Goal: Task Accomplishment & Management: Use online tool/utility

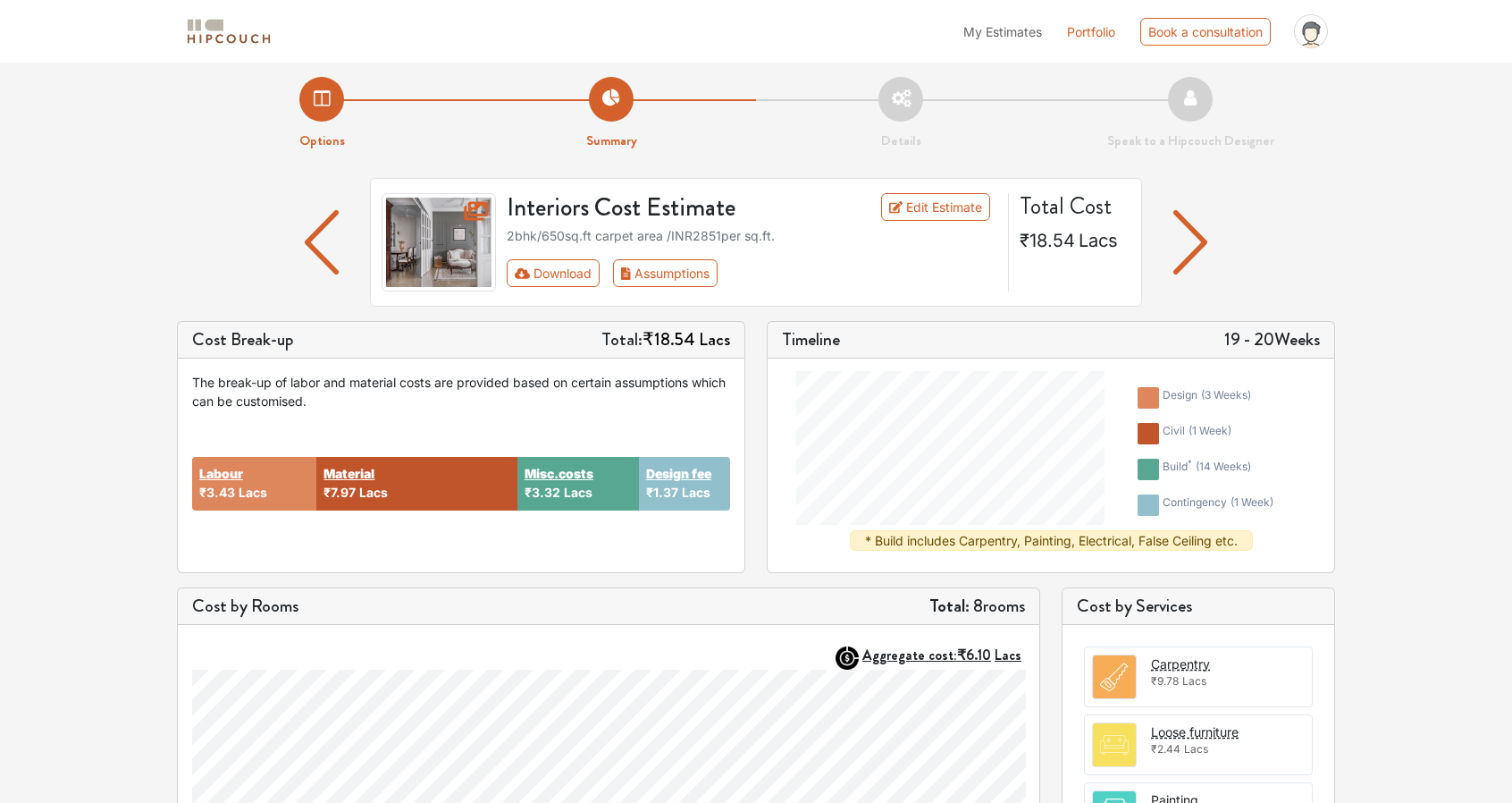
scroll to position [9, 0]
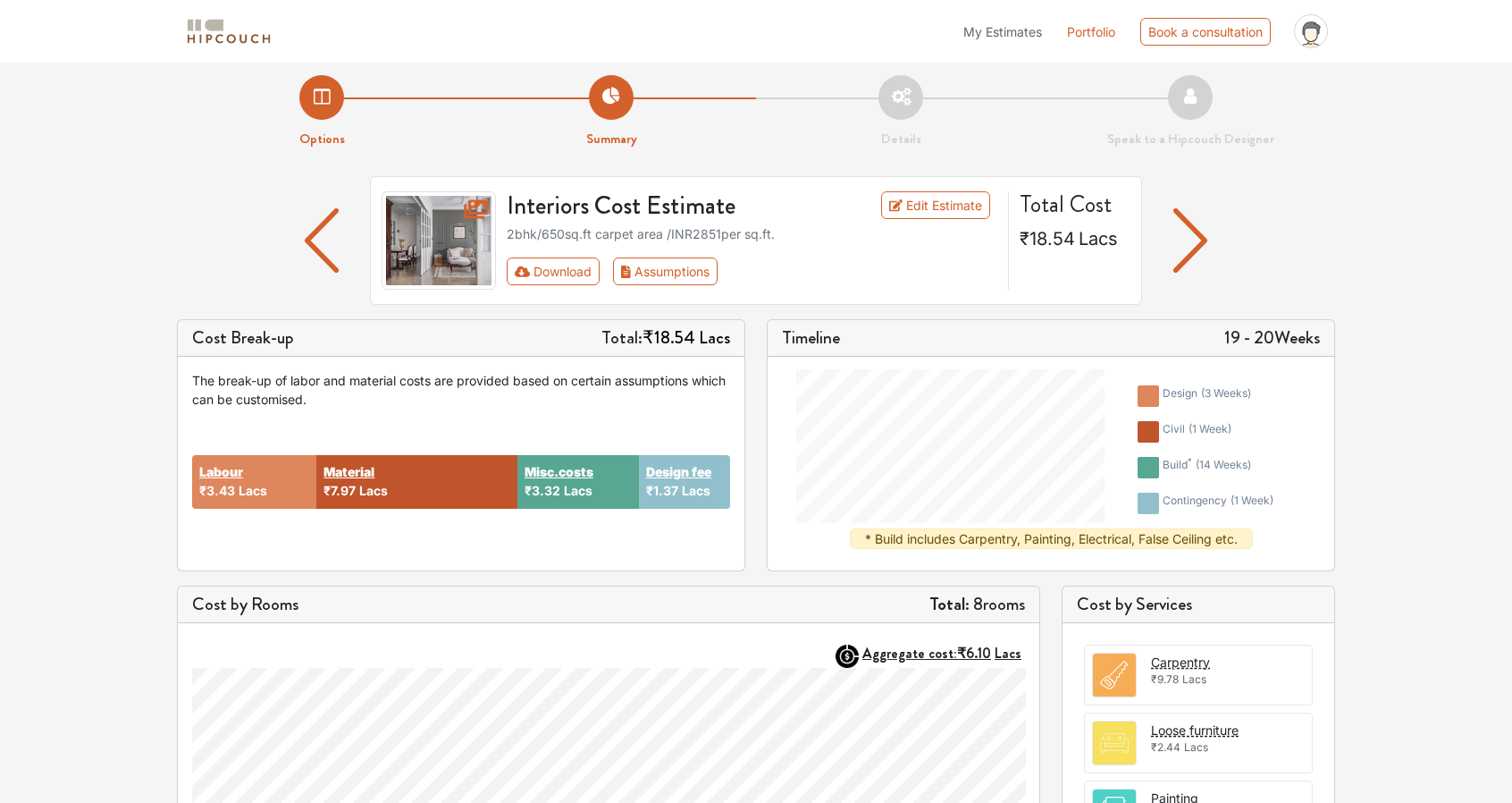
click at [901, 98] on li "Details" at bounding box center [900, 112] width 289 height 74
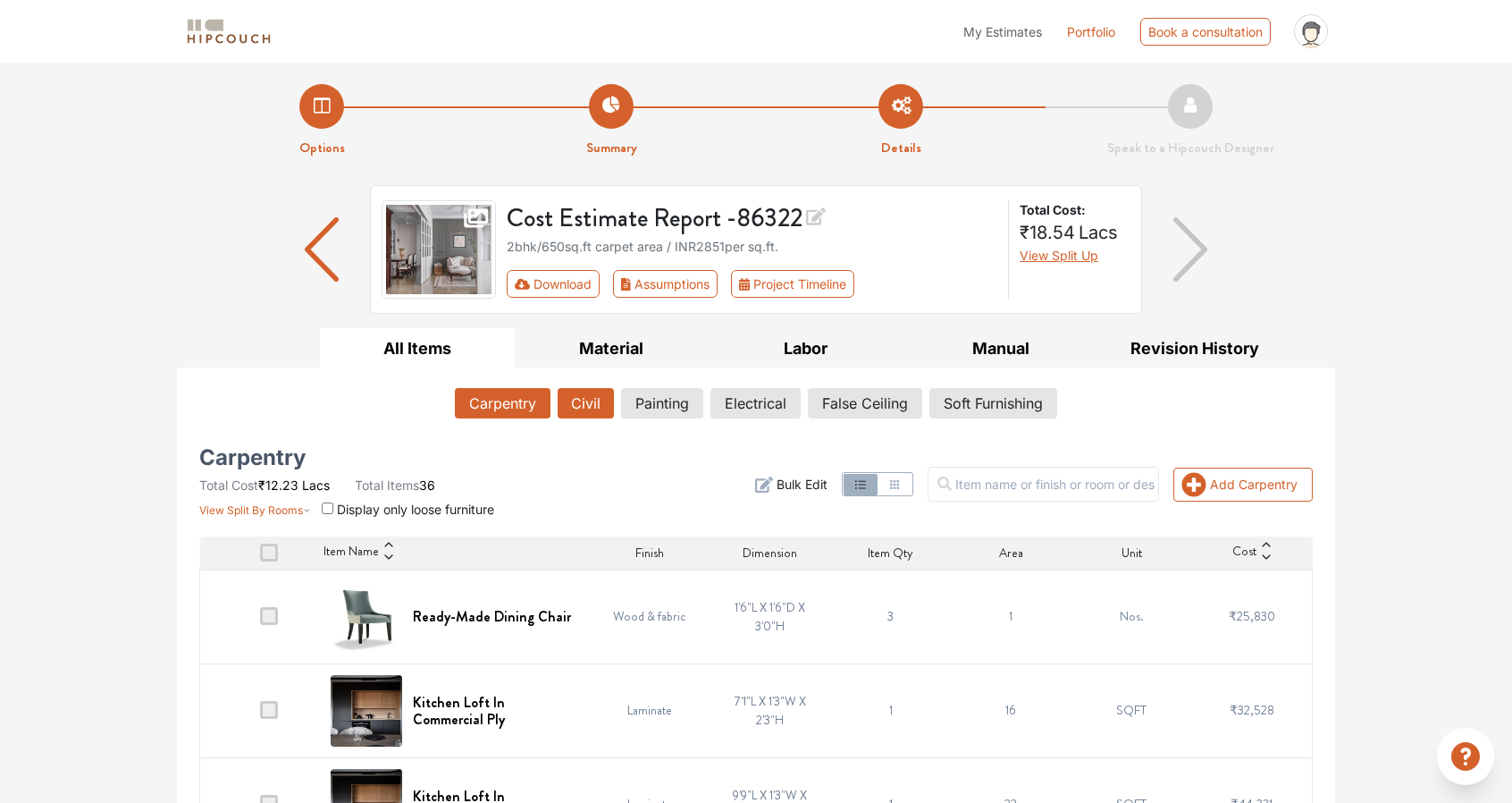
click at [586, 391] on button "Civil" at bounding box center [585, 403] width 56 height 30
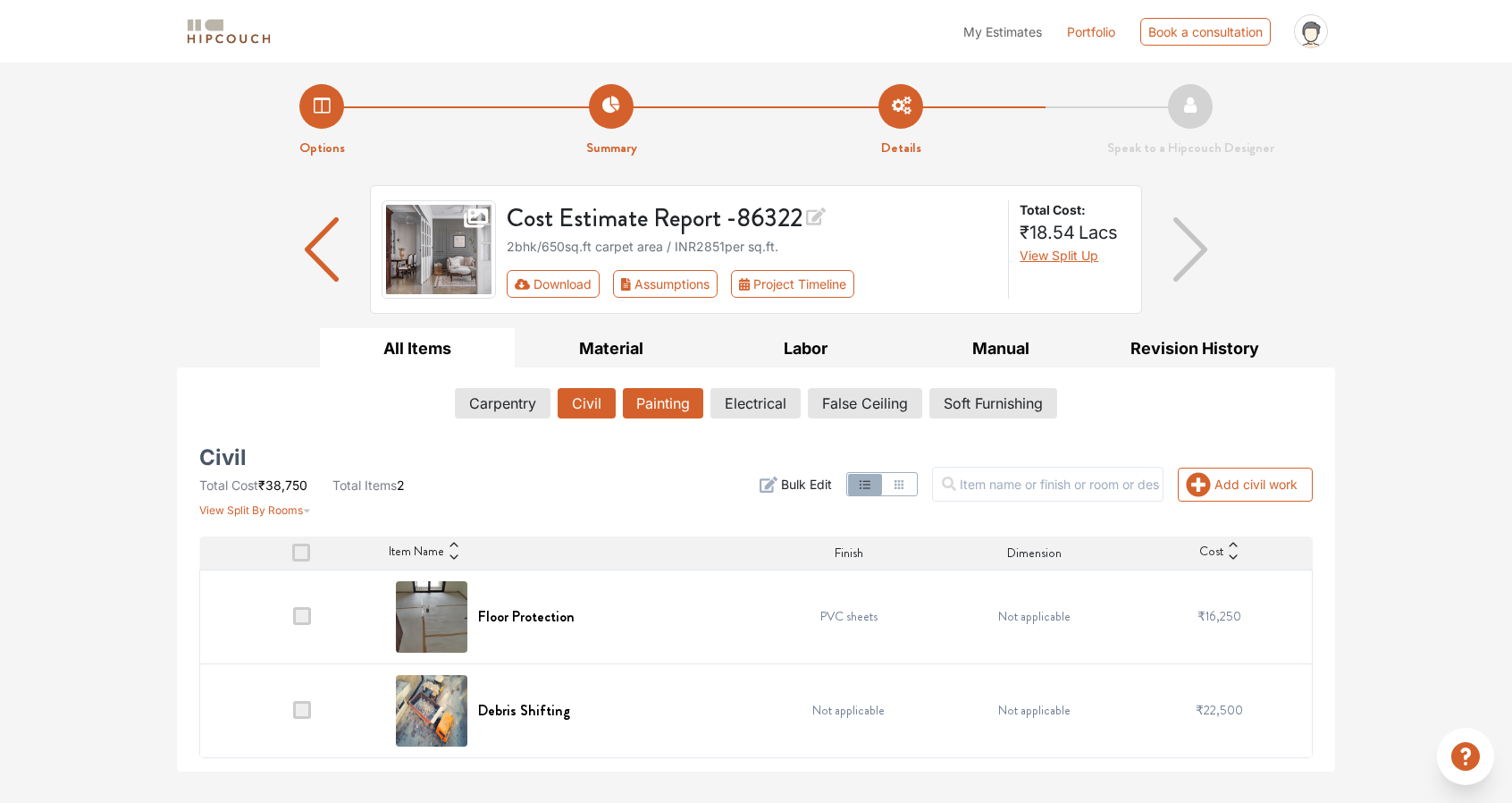
click at [678, 394] on button "Painting" at bounding box center [663, 403] width 81 height 30
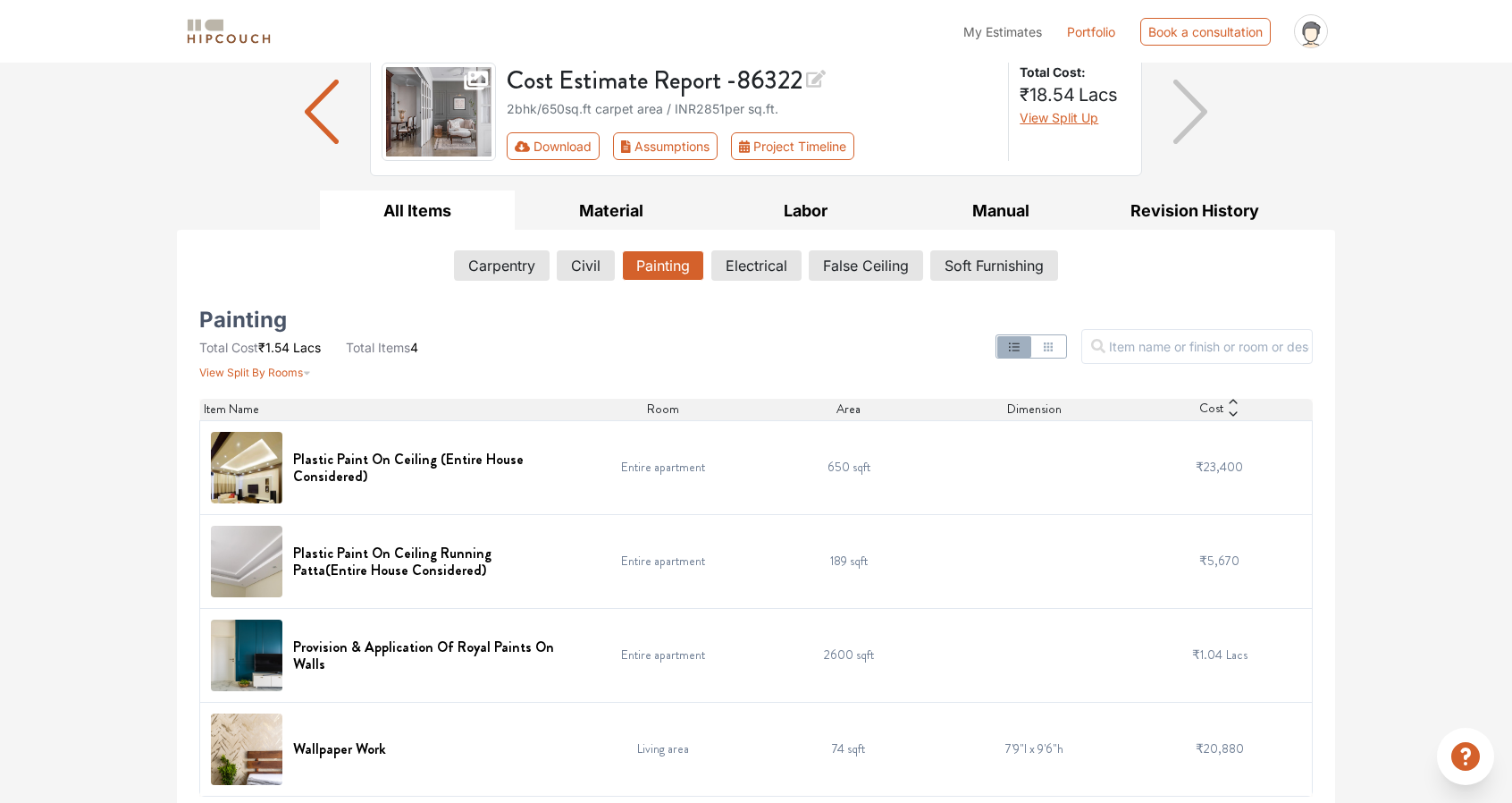
scroll to position [142, 0]
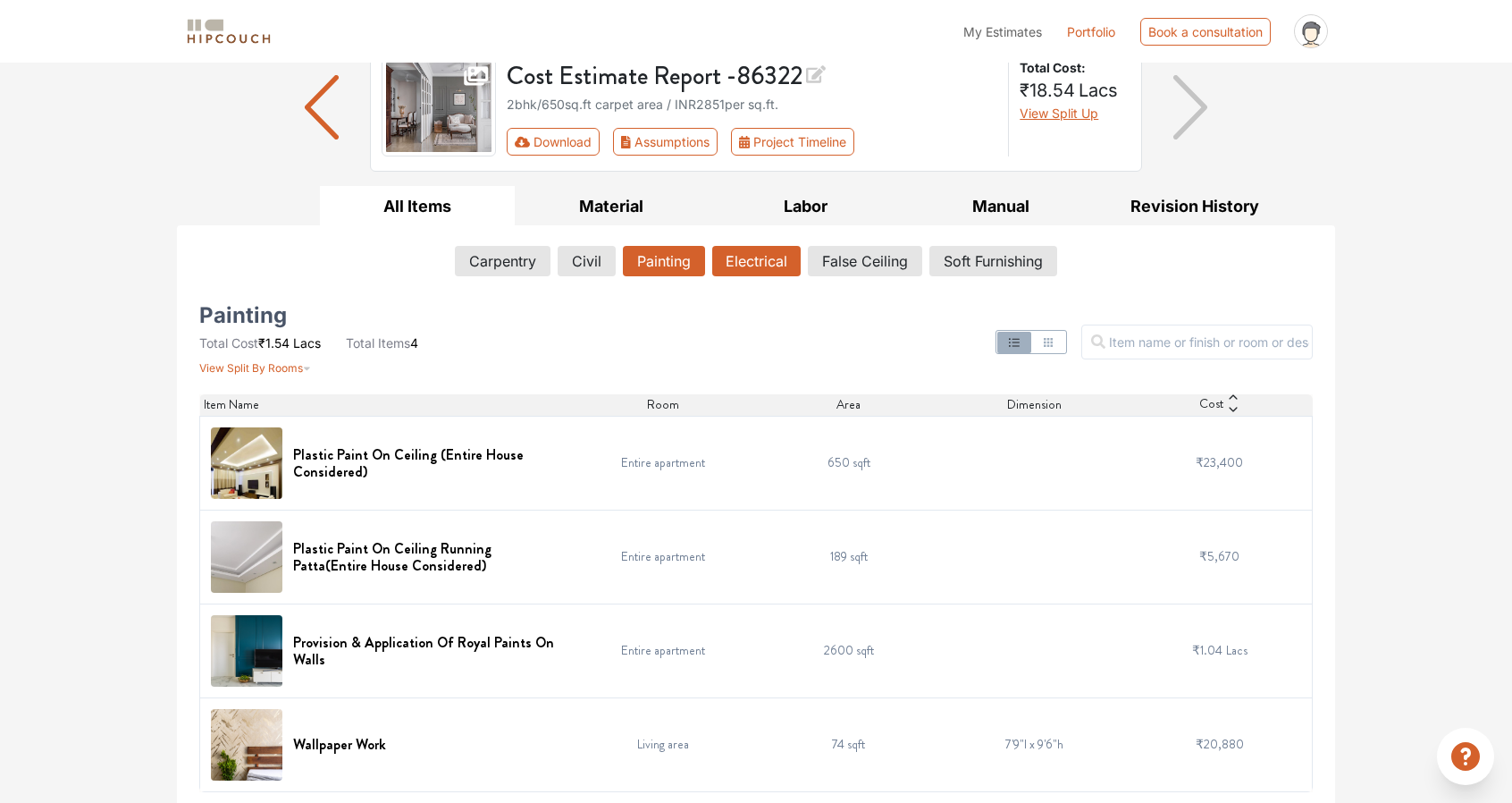
click at [756, 250] on button "Electrical" at bounding box center [756, 261] width 88 height 30
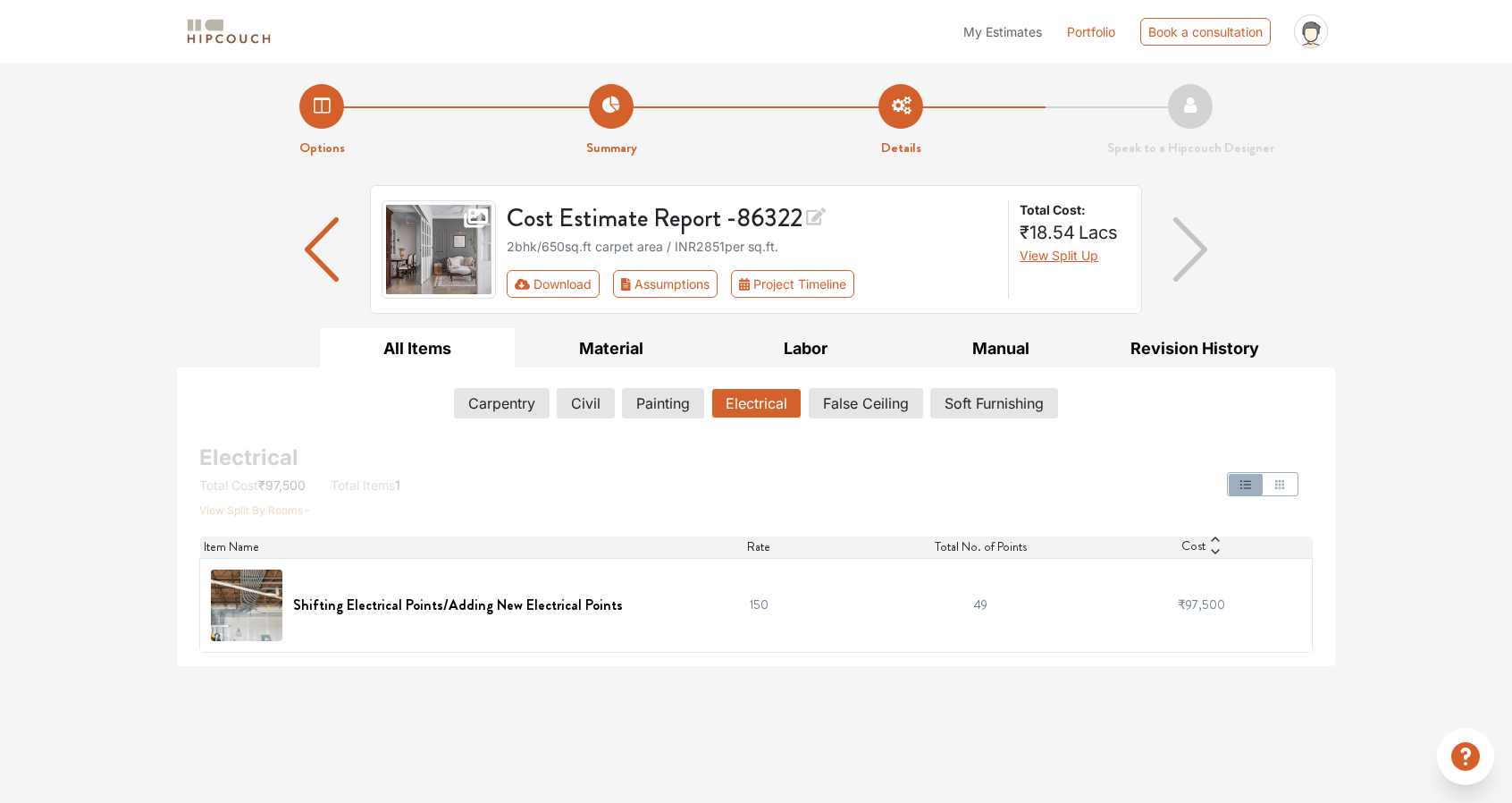
scroll to position [0, 0]
click at [876, 407] on button "False Ceiling" at bounding box center [866, 403] width 113 height 30
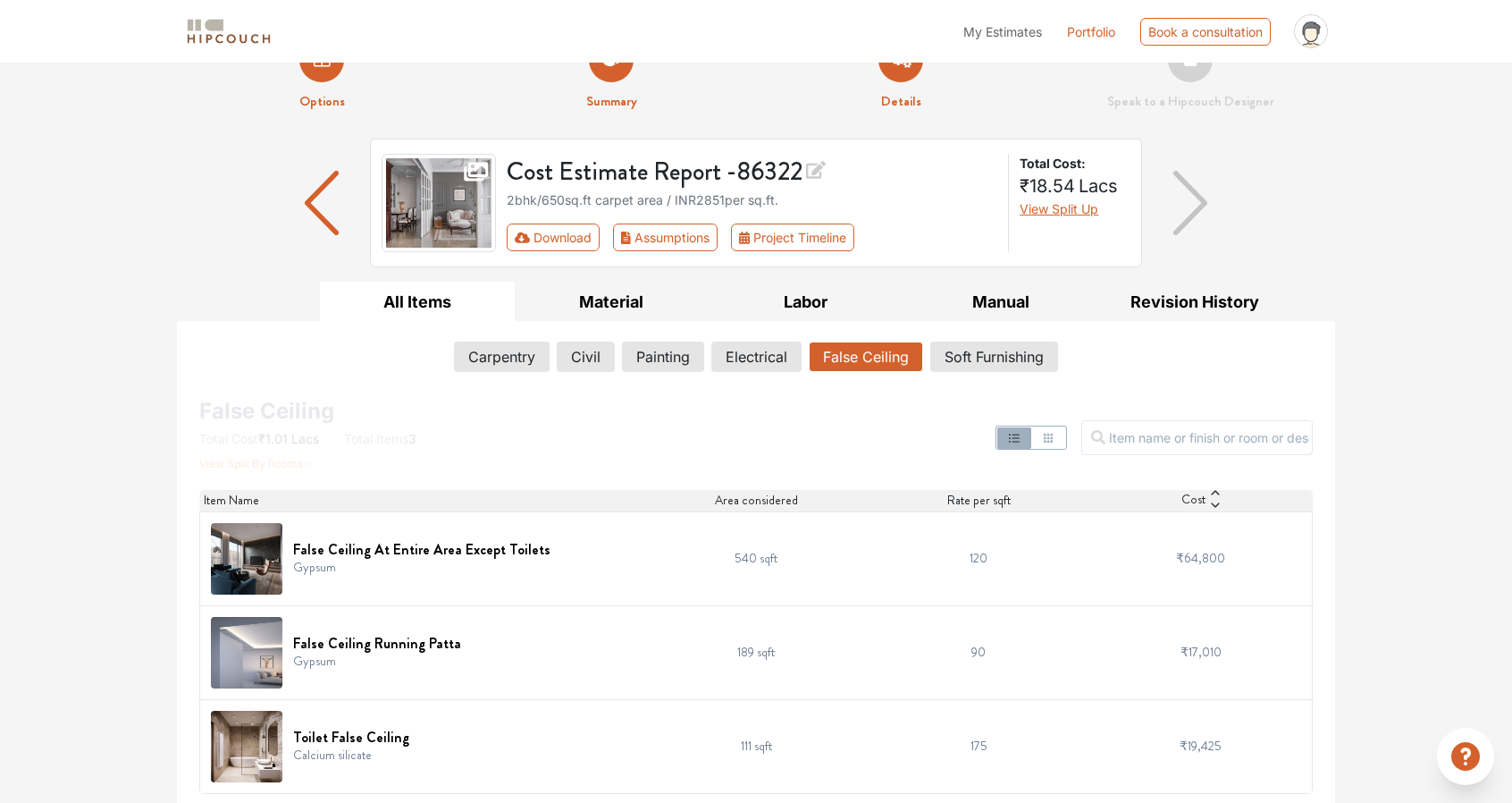
scroll to position [48, 0]
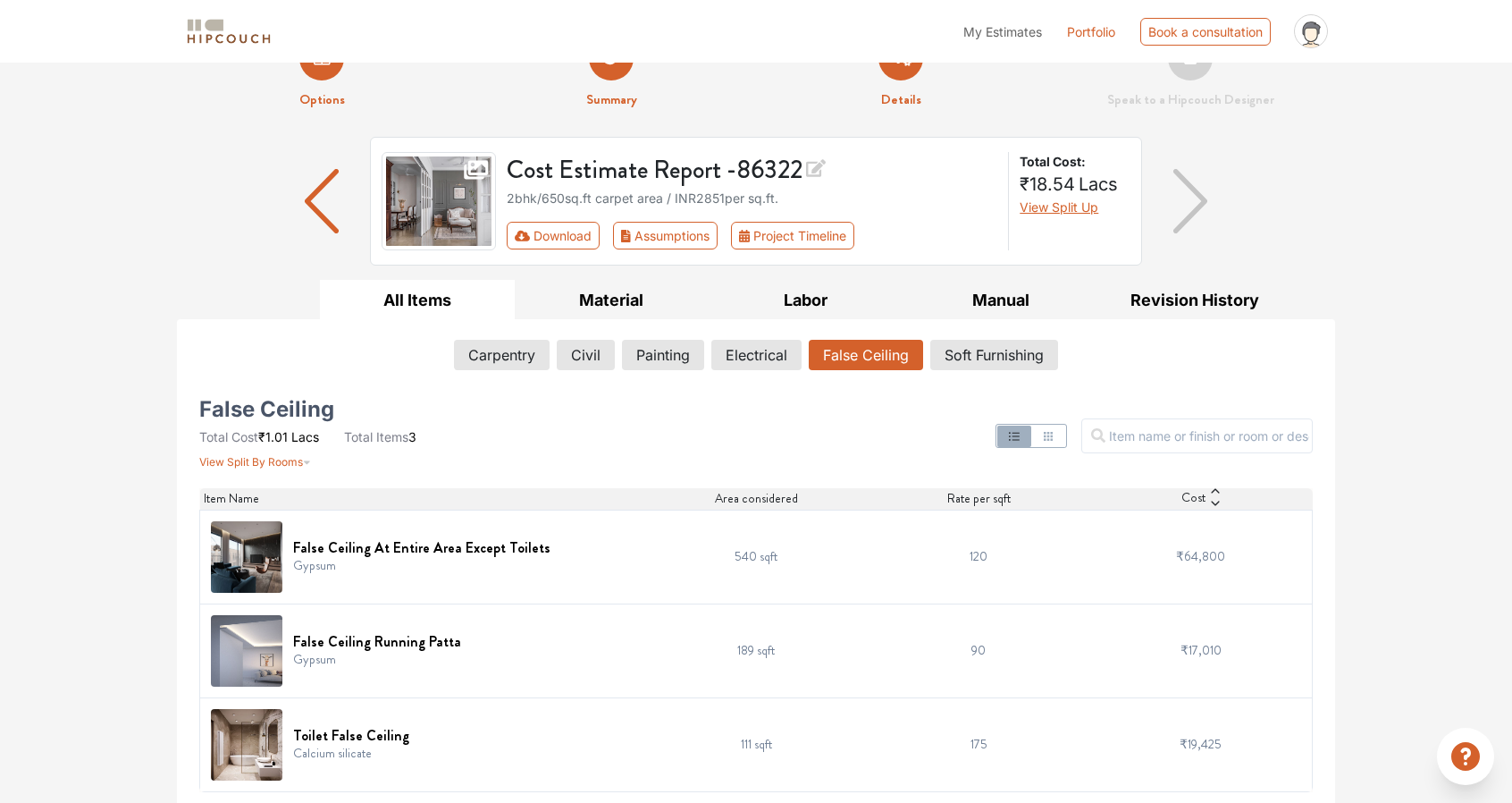
click at [1425, 282] on div "Options Summary Details Speak to a Hipcouch Designer Cost Estimate Report - 863…" at bounding box center [756, 410] width 1512 height 792
click at [1199, 197] on img "button" at bounding box center [1191, 201] width 35 height 64
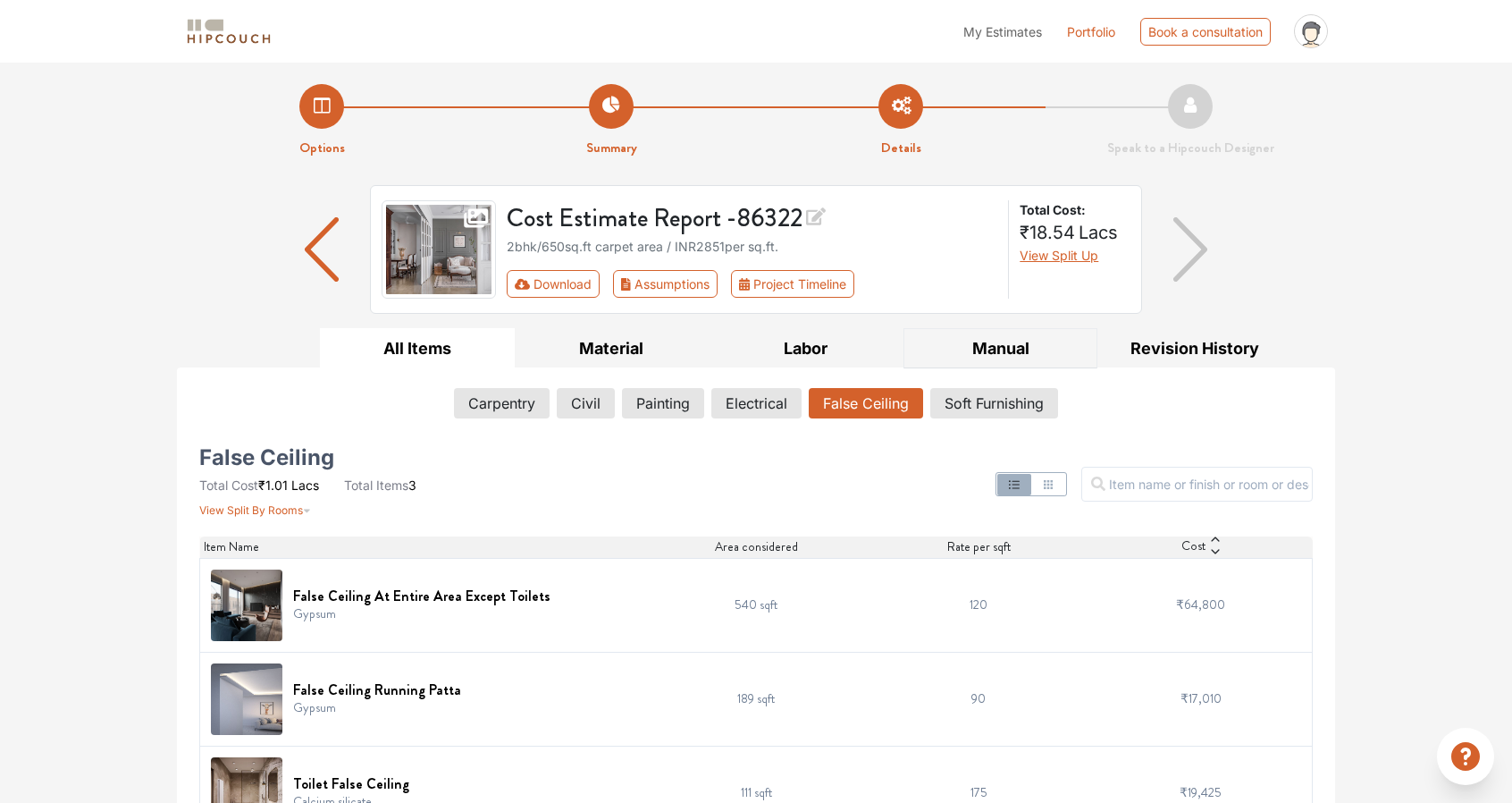
click at [1000, 353] on button "Manual" at bounding box center [1000, 348] width 195 height 40
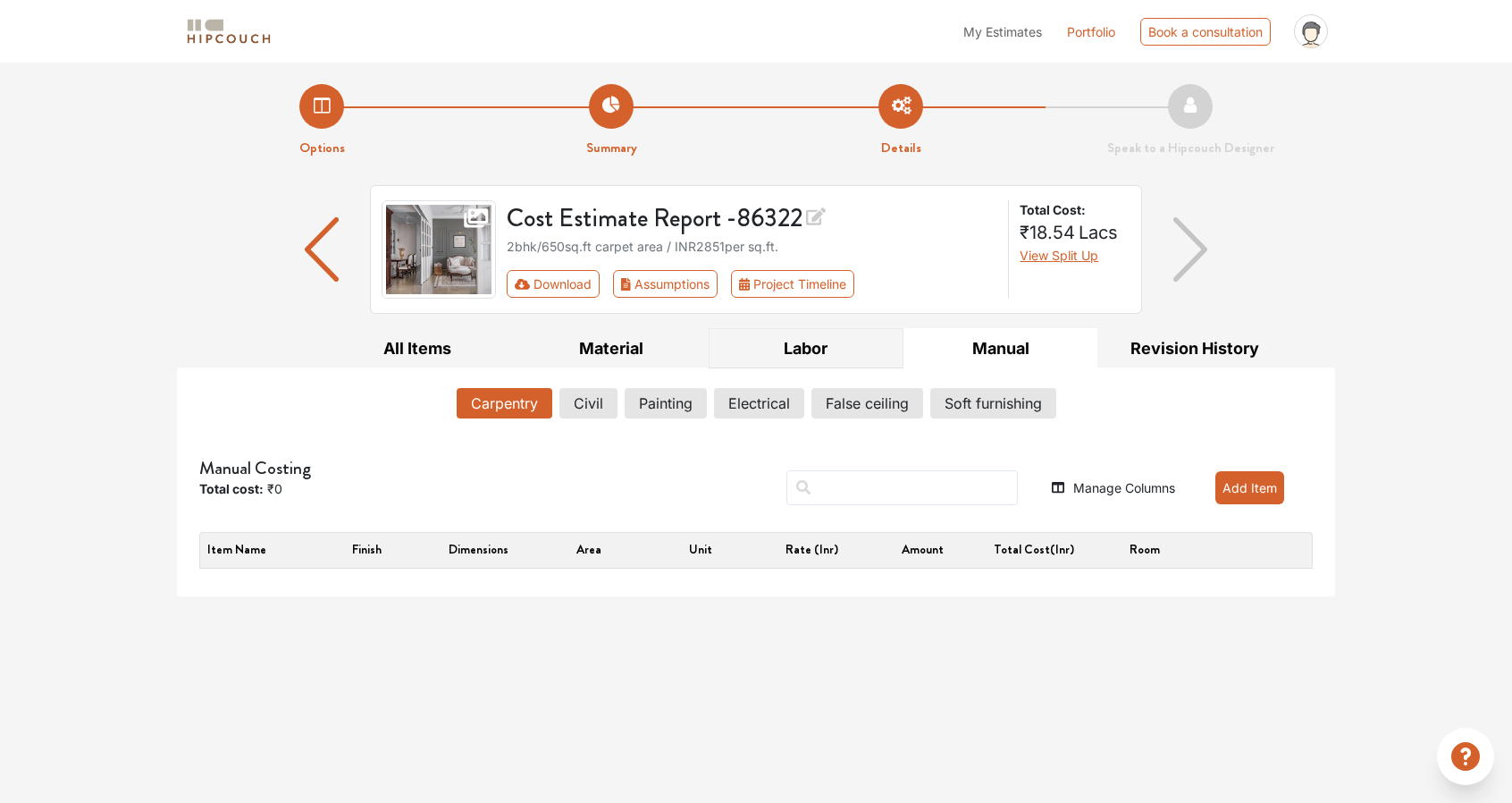
click at [824, 341] on button "Labor" at bounding box center [805, 348] width 195 height 40
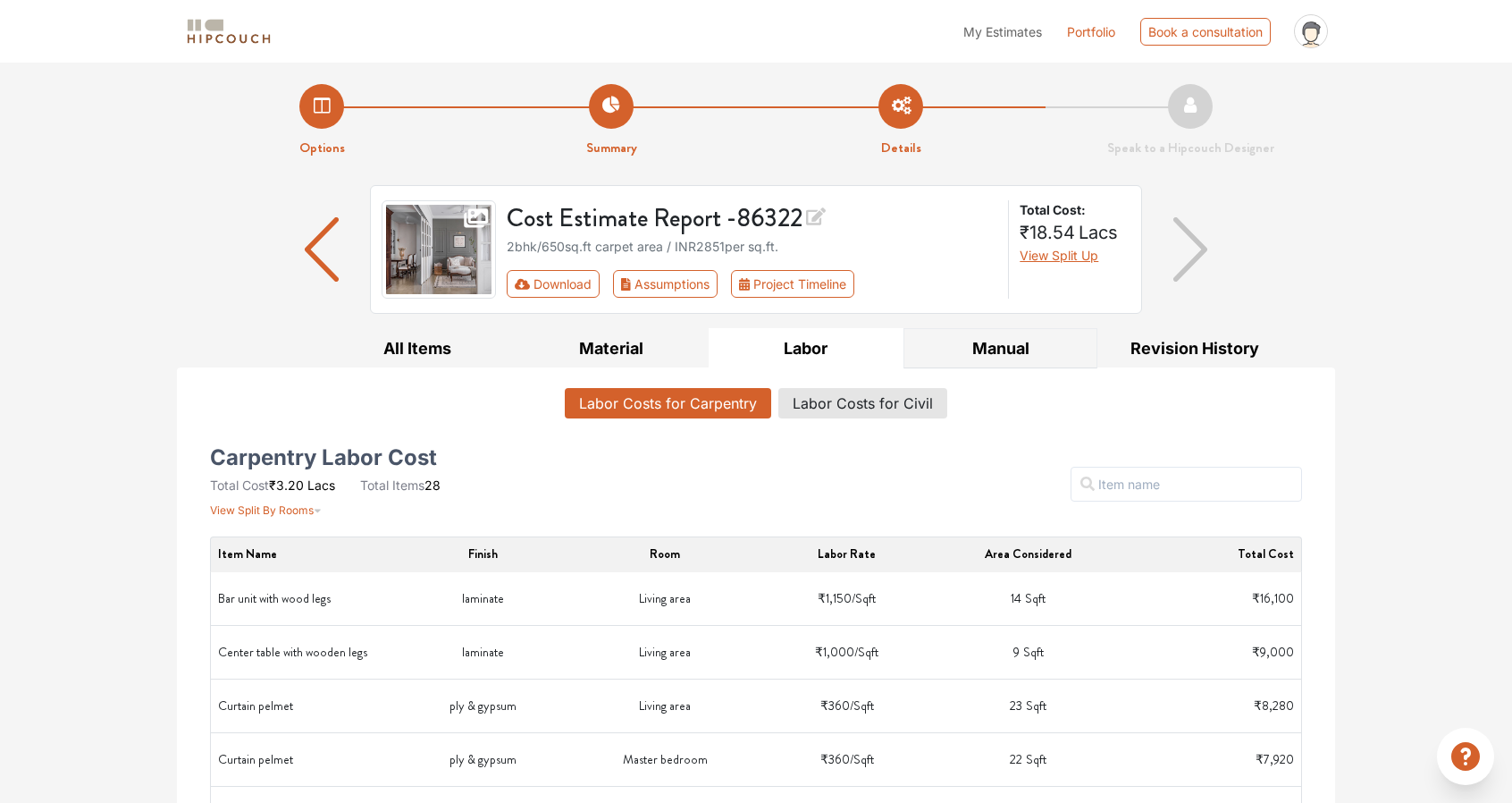
click at [1017, 341] on button "Manual" at bounding box center [1000, 348] width 195 height 40
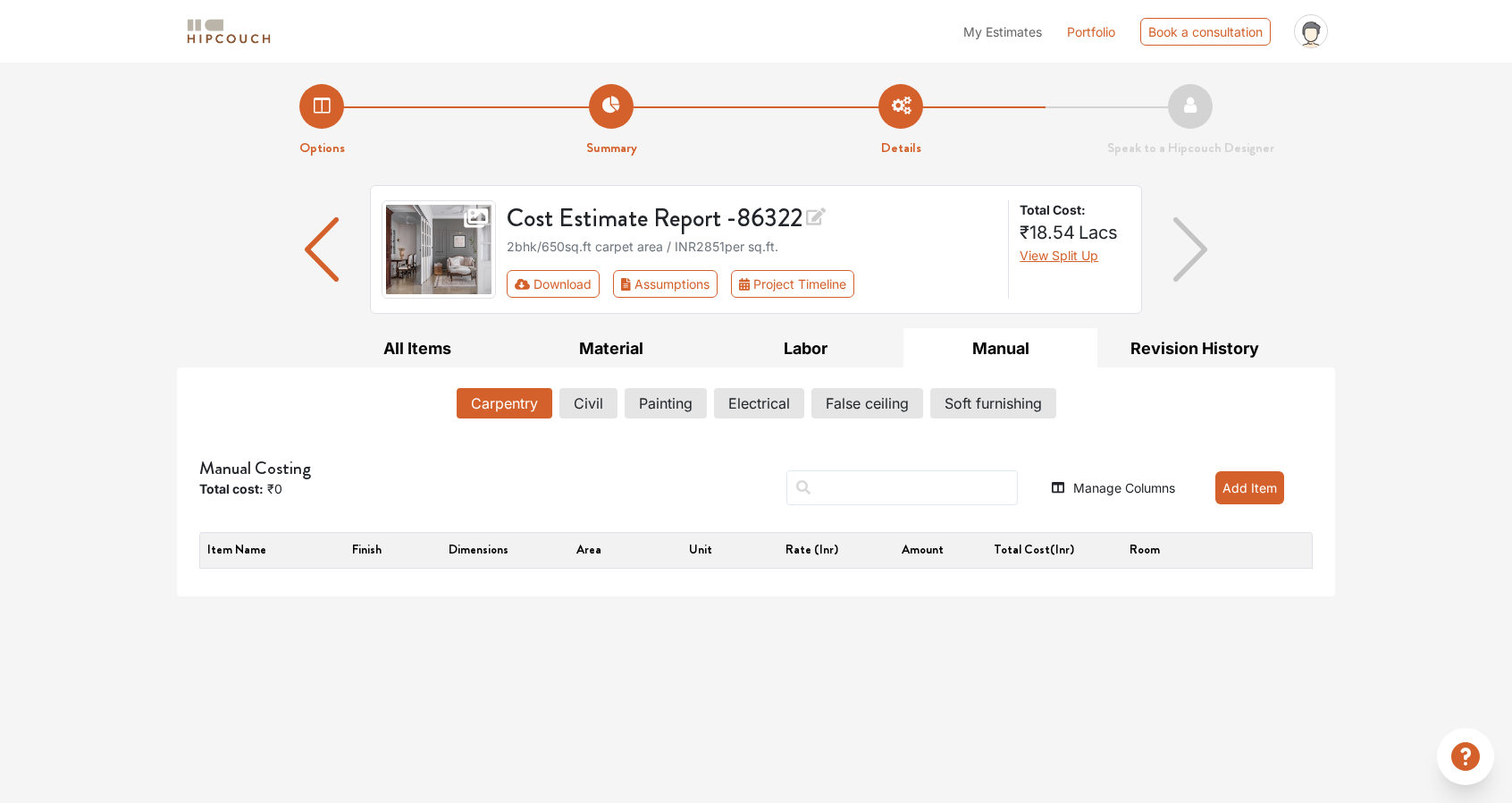
click at [1250, 487] on button "Add Item" at bounding box center [1249, 487] width 69 height 33
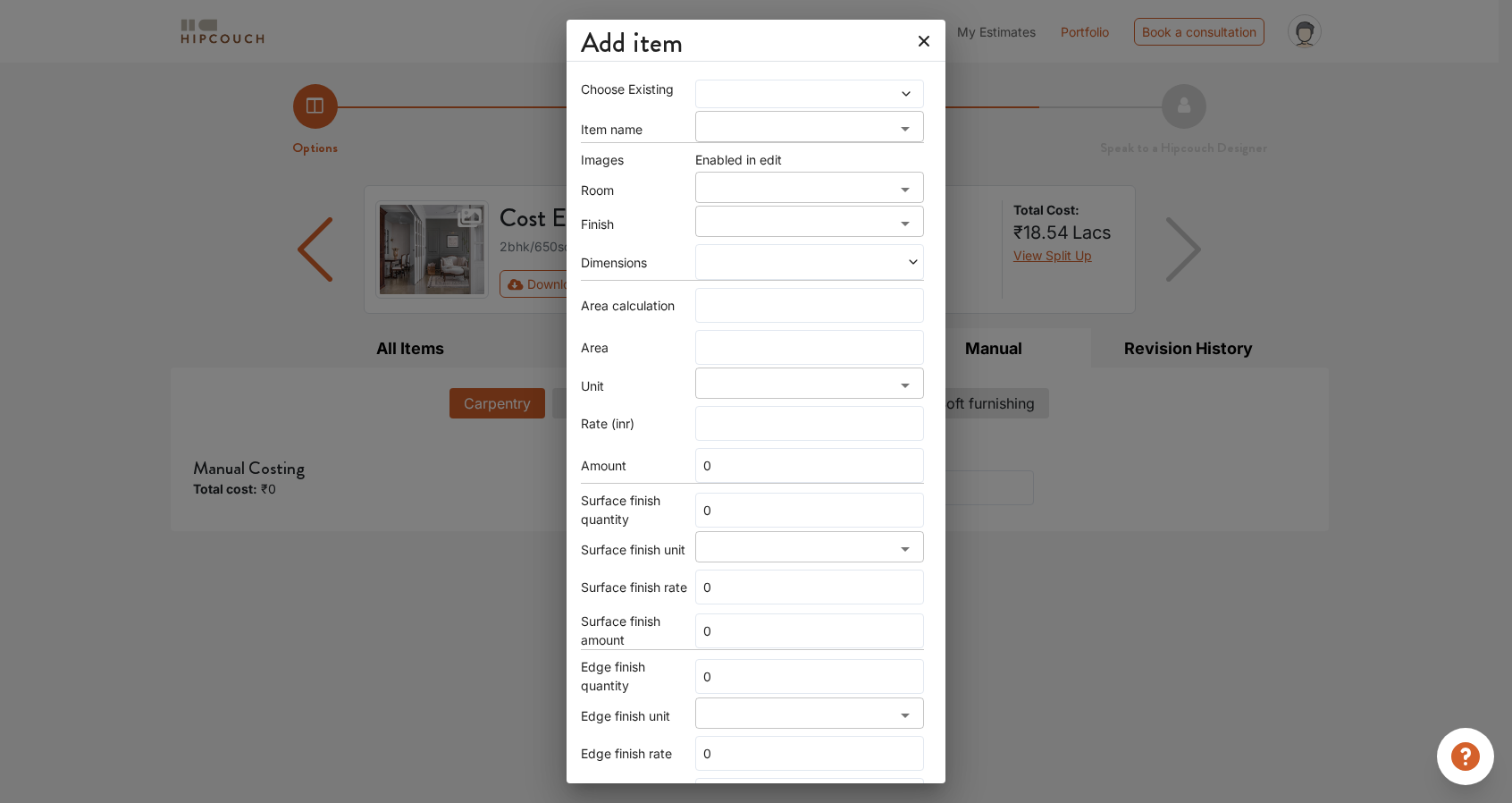
click at [818, 95] on span at bounding box center [780, 93] width 160 height 12
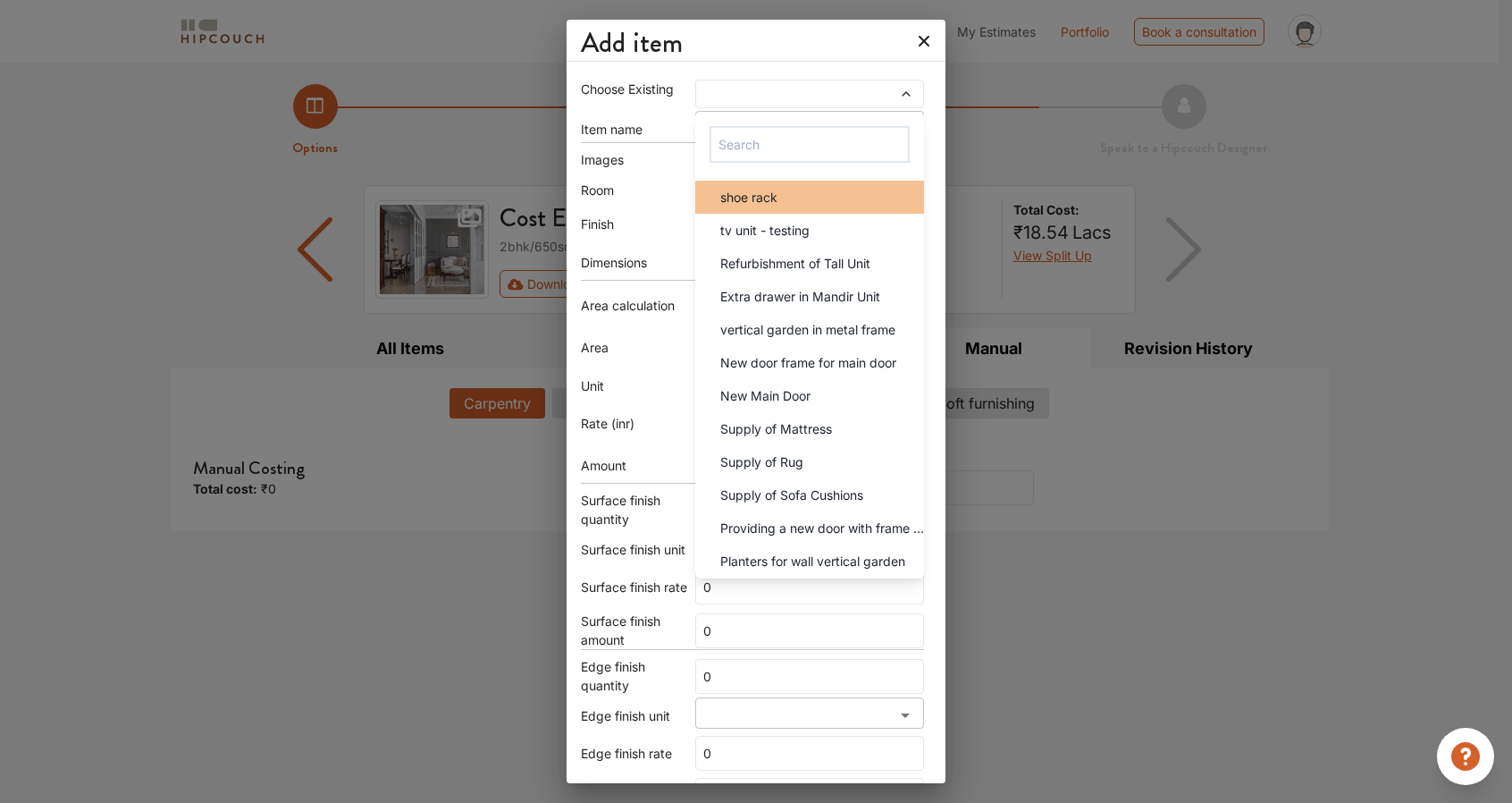
click at [818, 197] on div "shoe rack" at bounding box center [815, 197] width 218 height 19
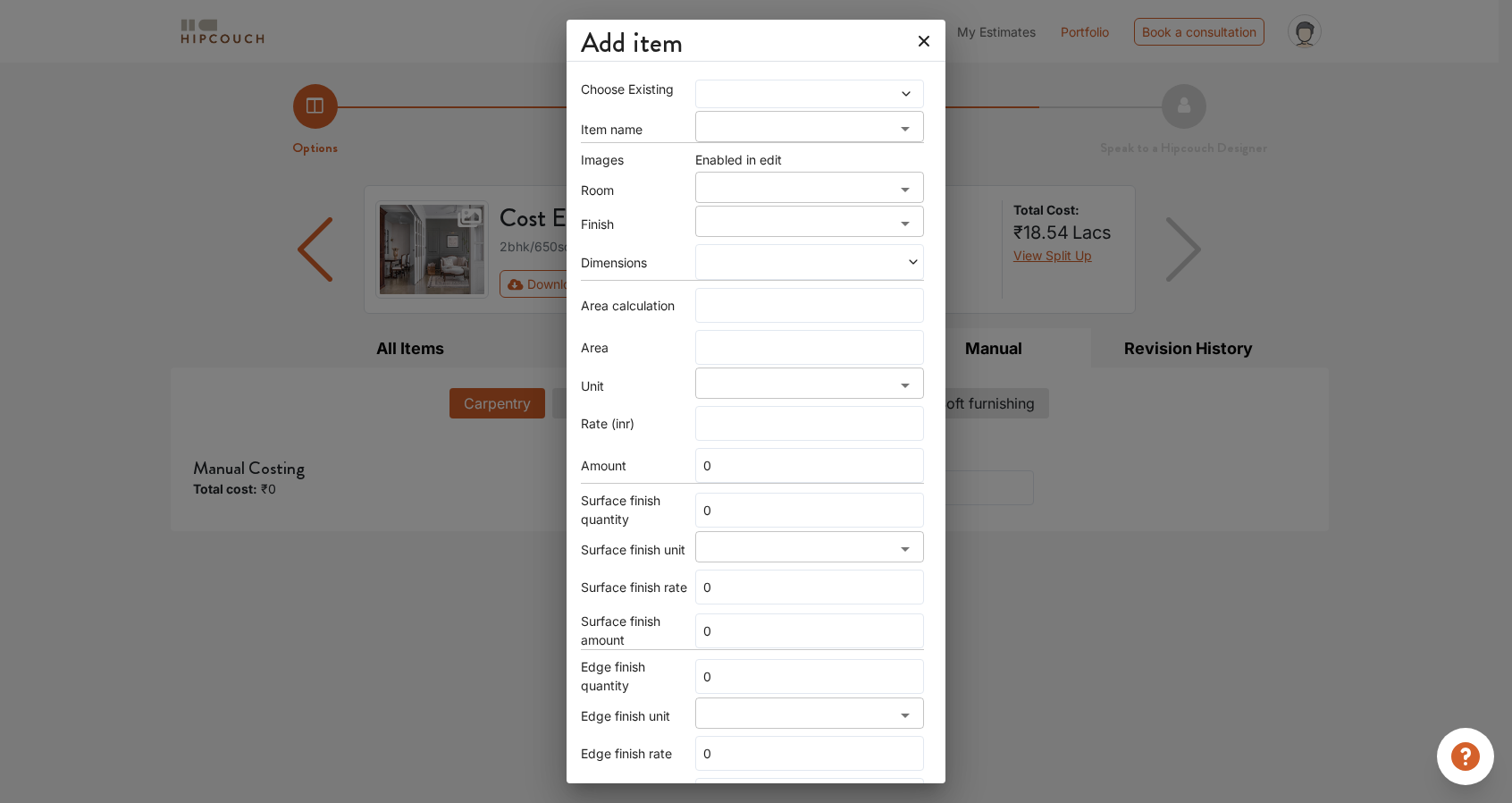
click at [786, 81] on div at bounding box center [809, 94] width 228 height 28
click at [789, 92] on span at bounding box center [780, 93] width 160 height 12
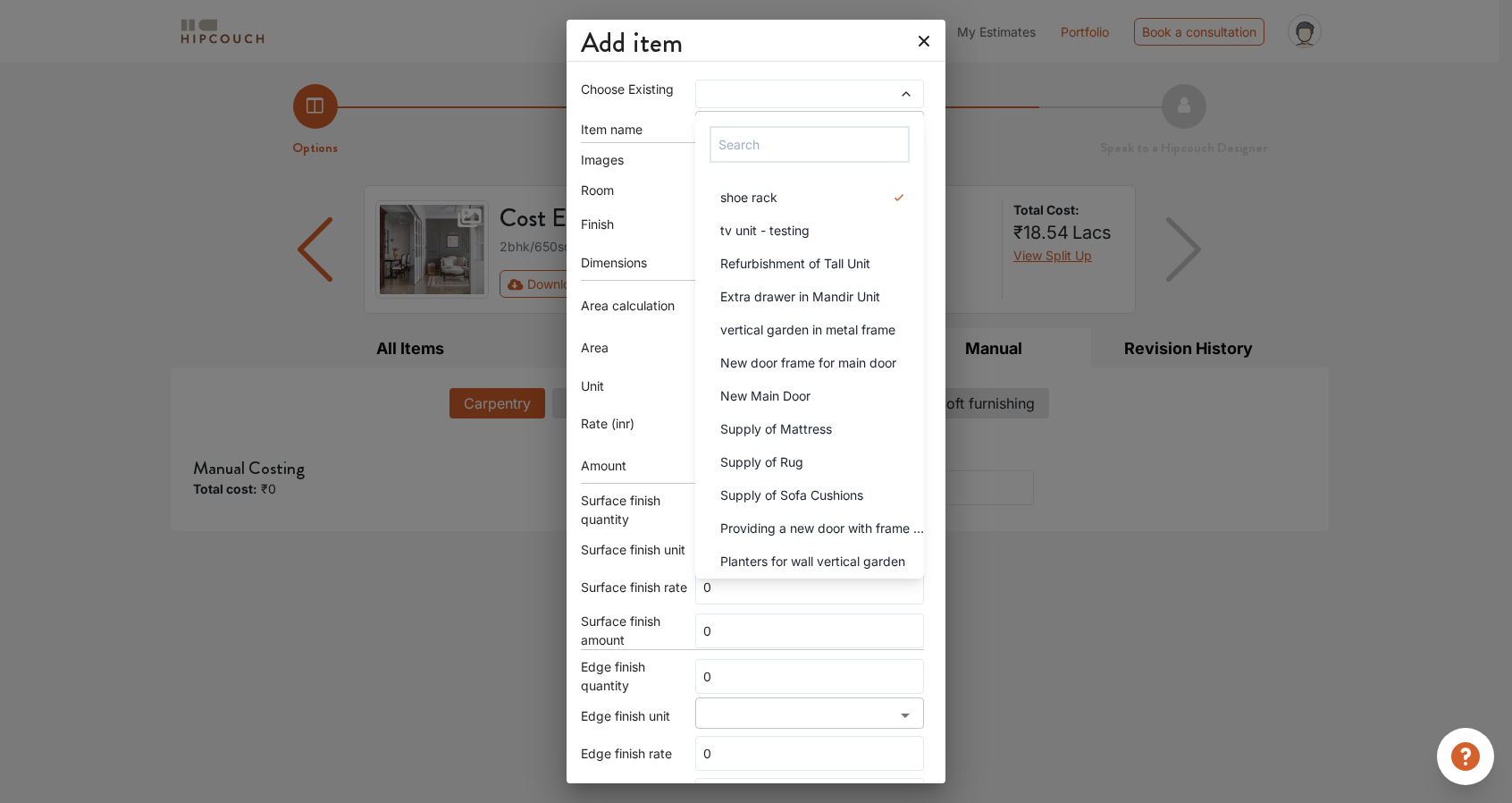
click at [575, 177] on div "Choose Existing shoe rack tv unit - testing Refurbishment of Tall Unit Extra dr…" at bounding box center [756, 530] width 379 height 932
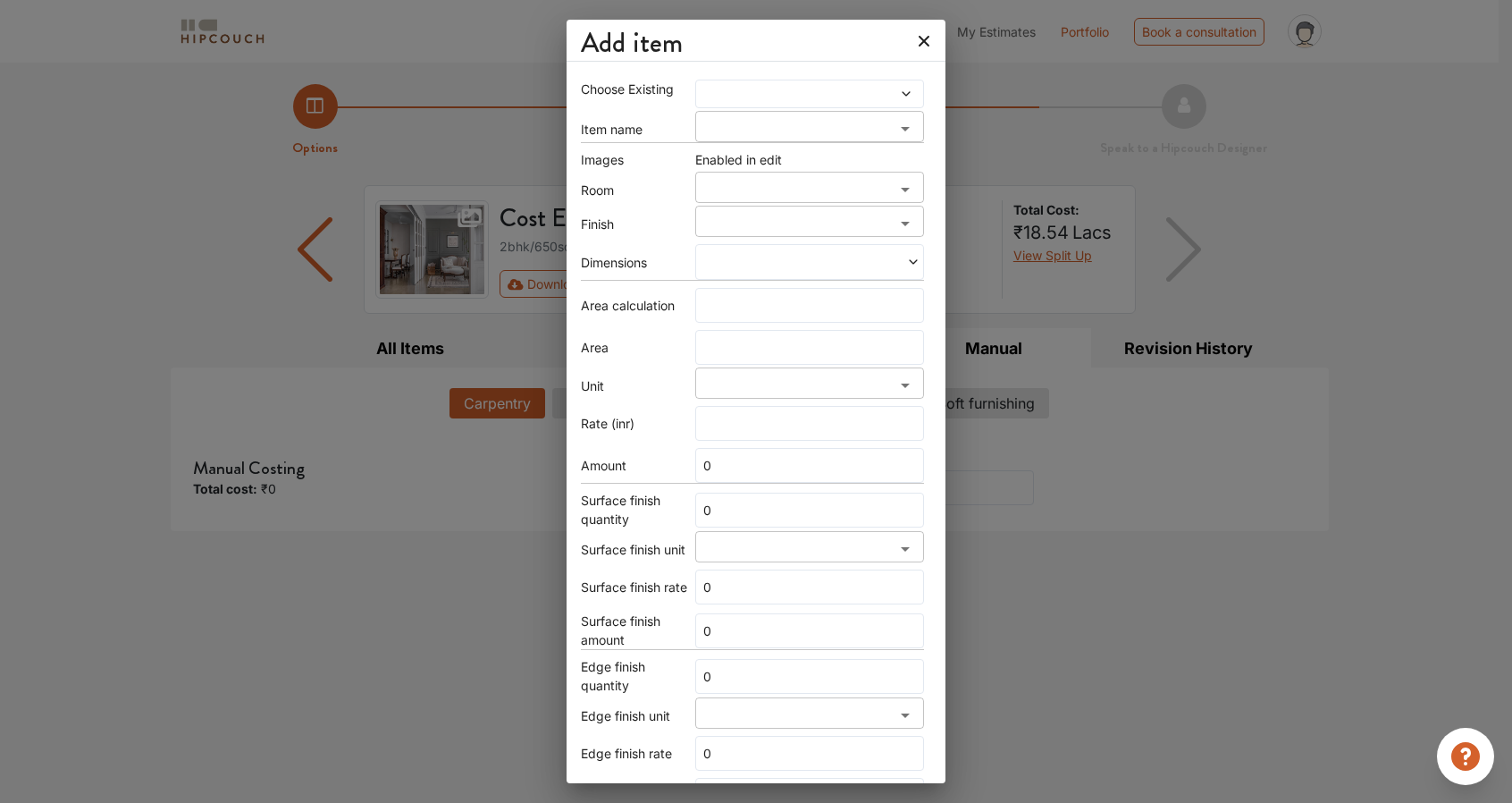
click at [609, 171] on div "Choose Existing Item name ​ Images Enabled in edit Room ​ Finish ​ Dimensions A…" at bounding box center [752, 512] width 343 height 863
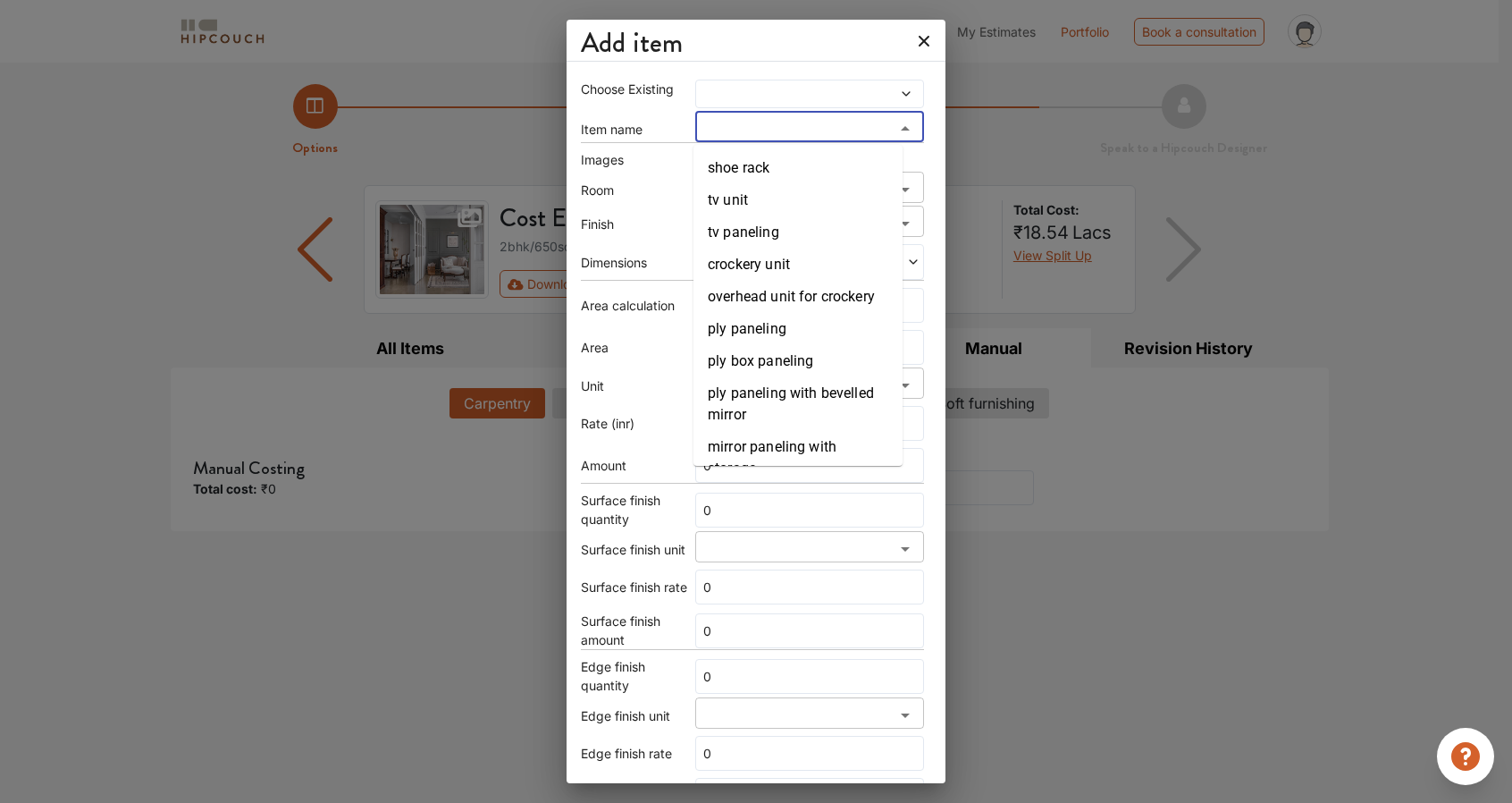
click at [715, 128] on input "search" at bounding box center [795, 133] width 189 height 25
click at [781, 165] on li "shoe rack" at bounding box center [798, 168] width 210 height 32
type input "shoe rack"
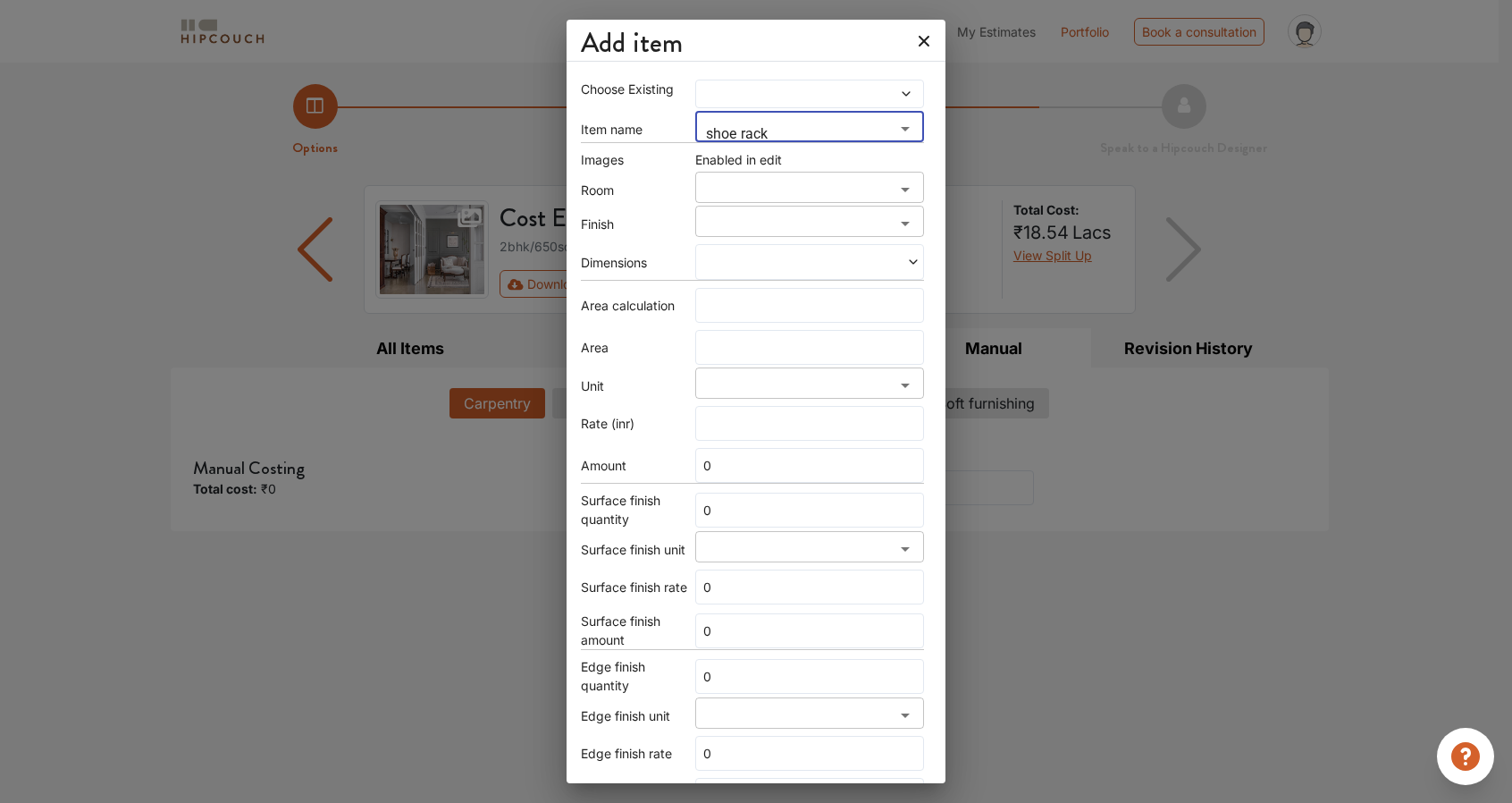
click at [781, 185] on input "search" at bounding box center [795, 194] width 189 height 25
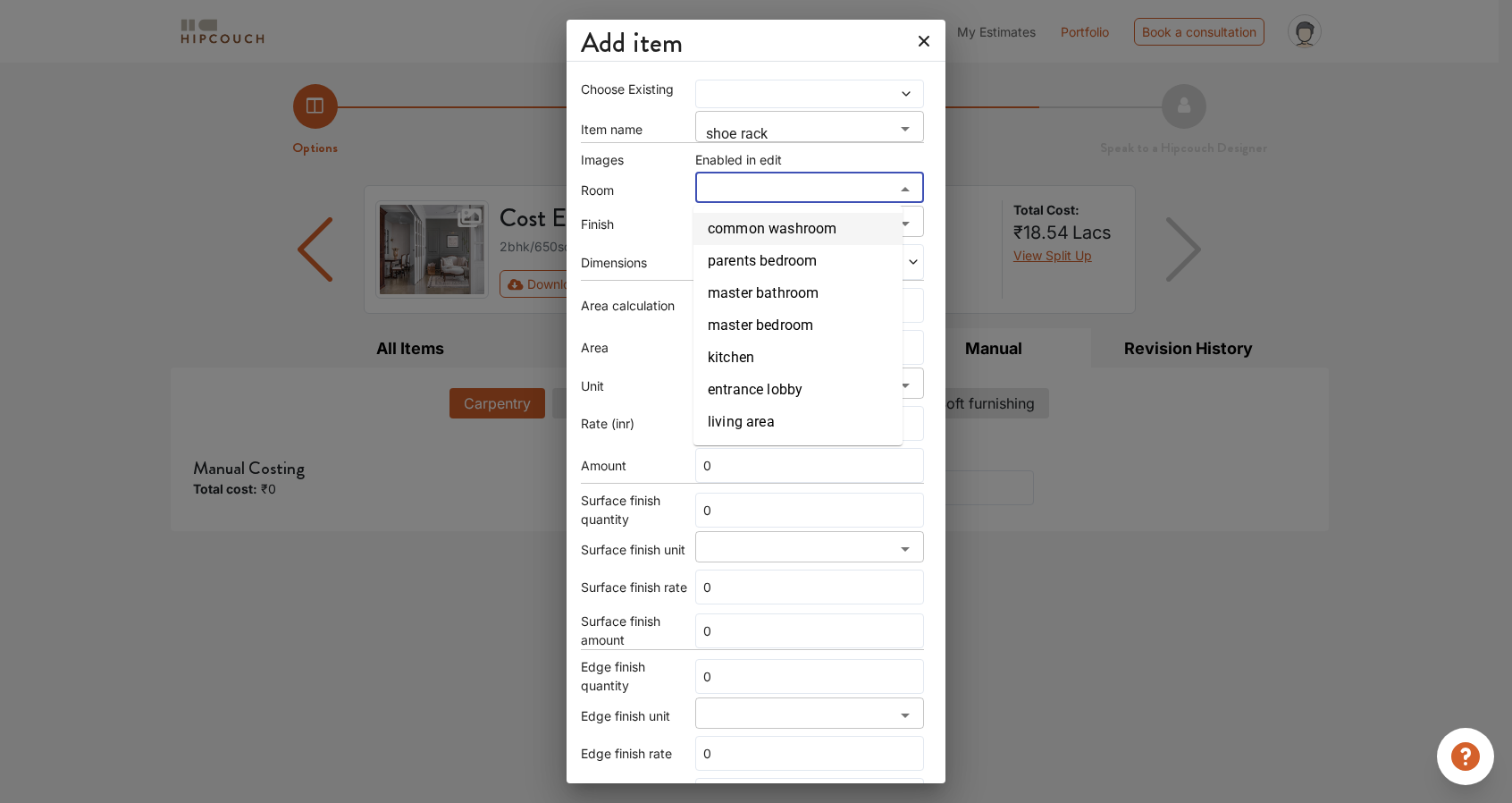
click at [798, 234] on li "common washroom" at bounding box center [798, 228] width 210 height 32
type input "common washroom"
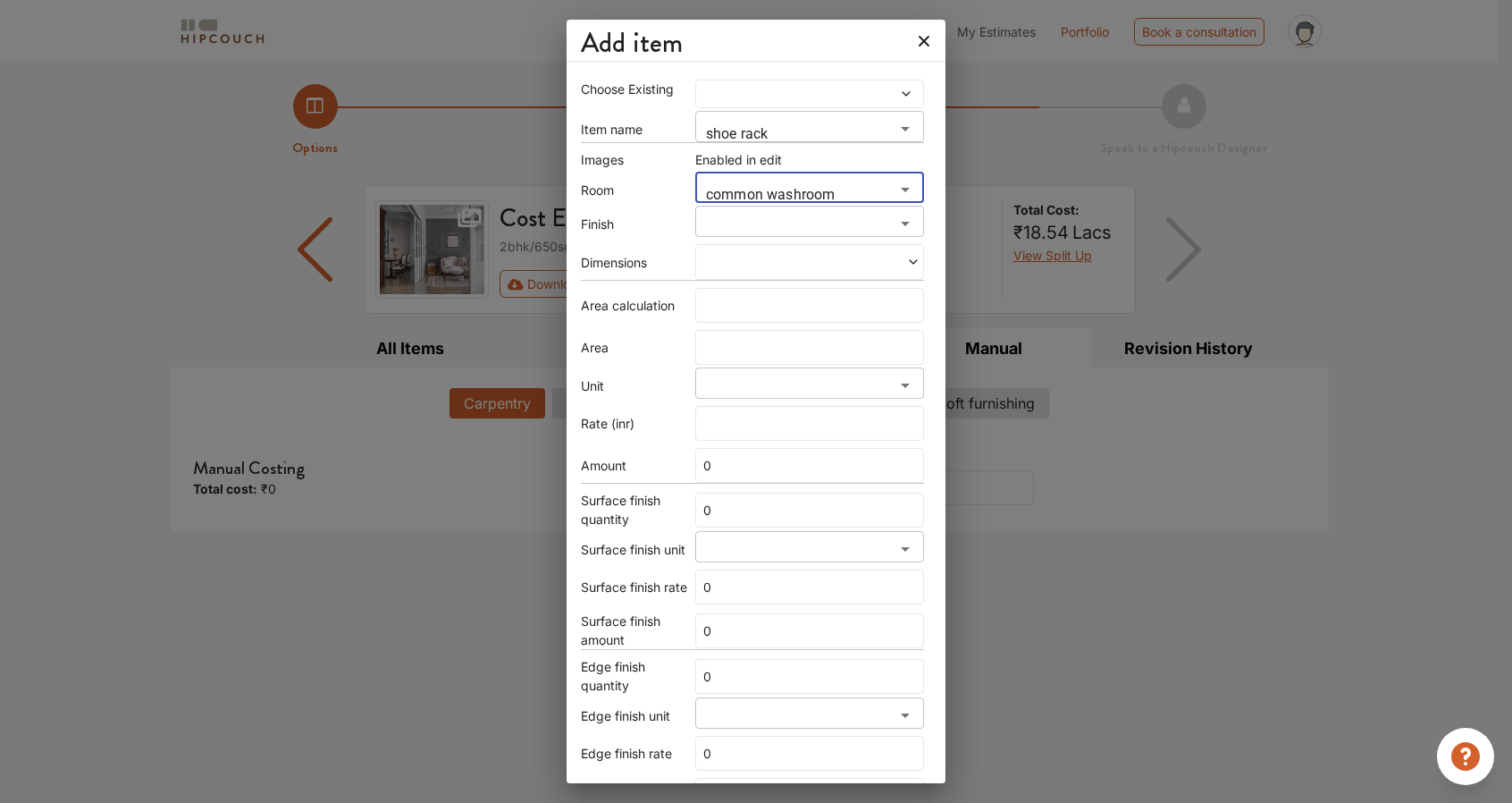
click at [782, 226] on input "search" at bounding box center [795, 228] width 189 height 25
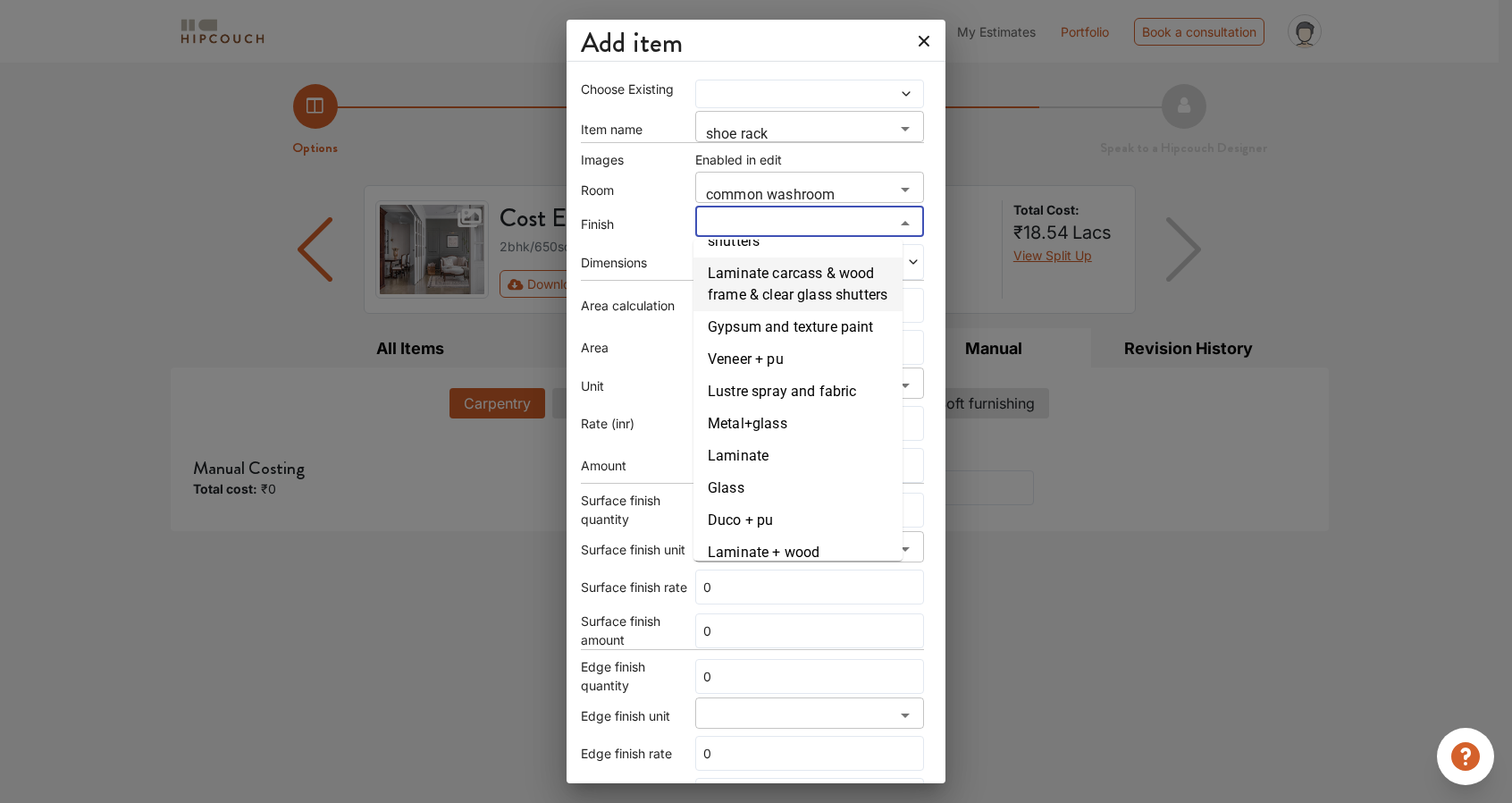
scroll to position [334, 0]
click at [753, 471] on li "Laminate" at bounding box center [798, 455] width 210 height 32
type input "Laminate"
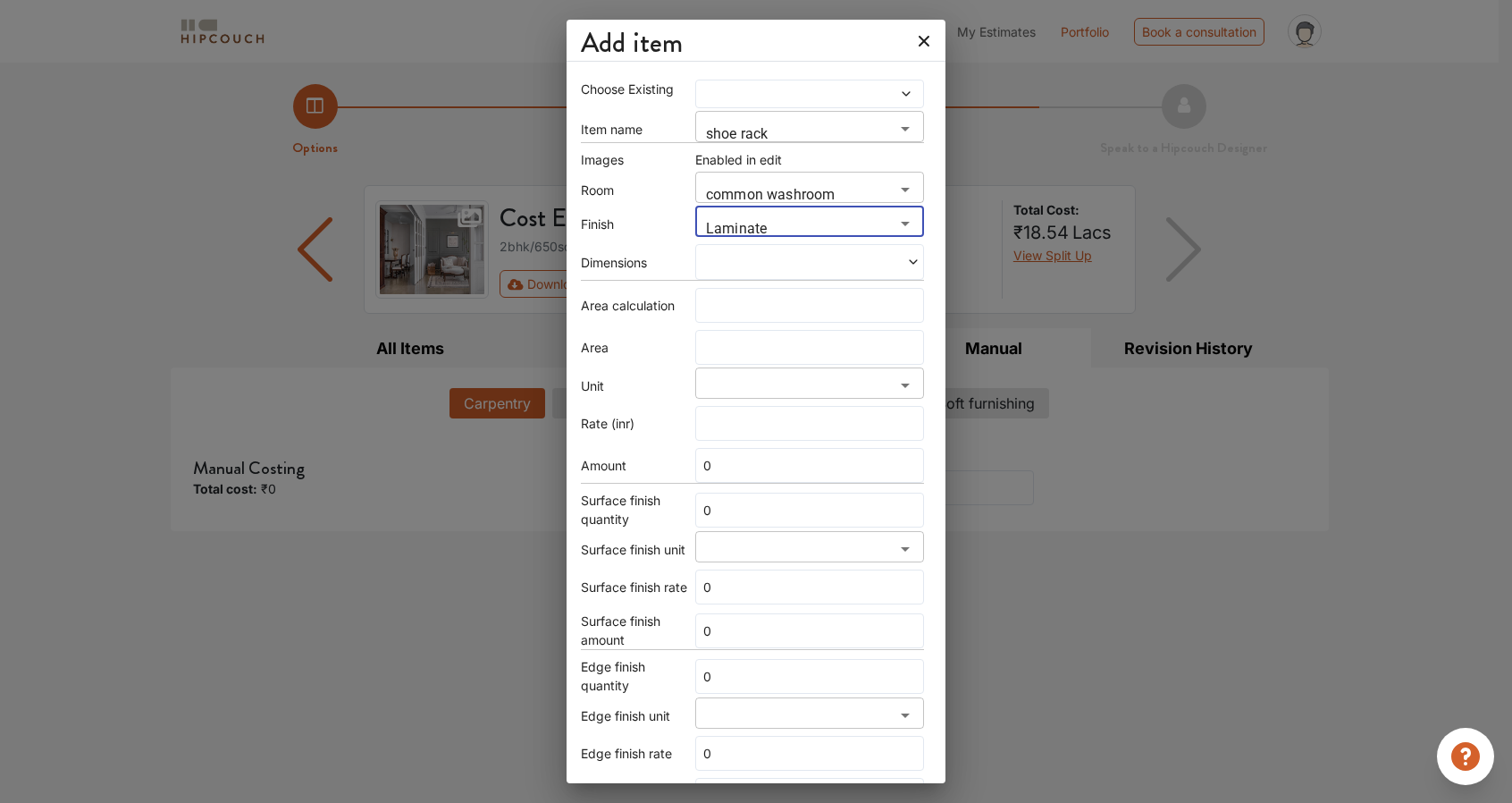
click at [795, 256] on span at bounding box center [755, 261] width 110 height 12
click at [796, 260] on span at bounding box center [755, 261] width 110 height 12
click at [725, 330] on input "text" at bounding box center [809, 347] width 228 height 35
click at [752, 253] on div at bounding box center [809, 262] width 228 height 36
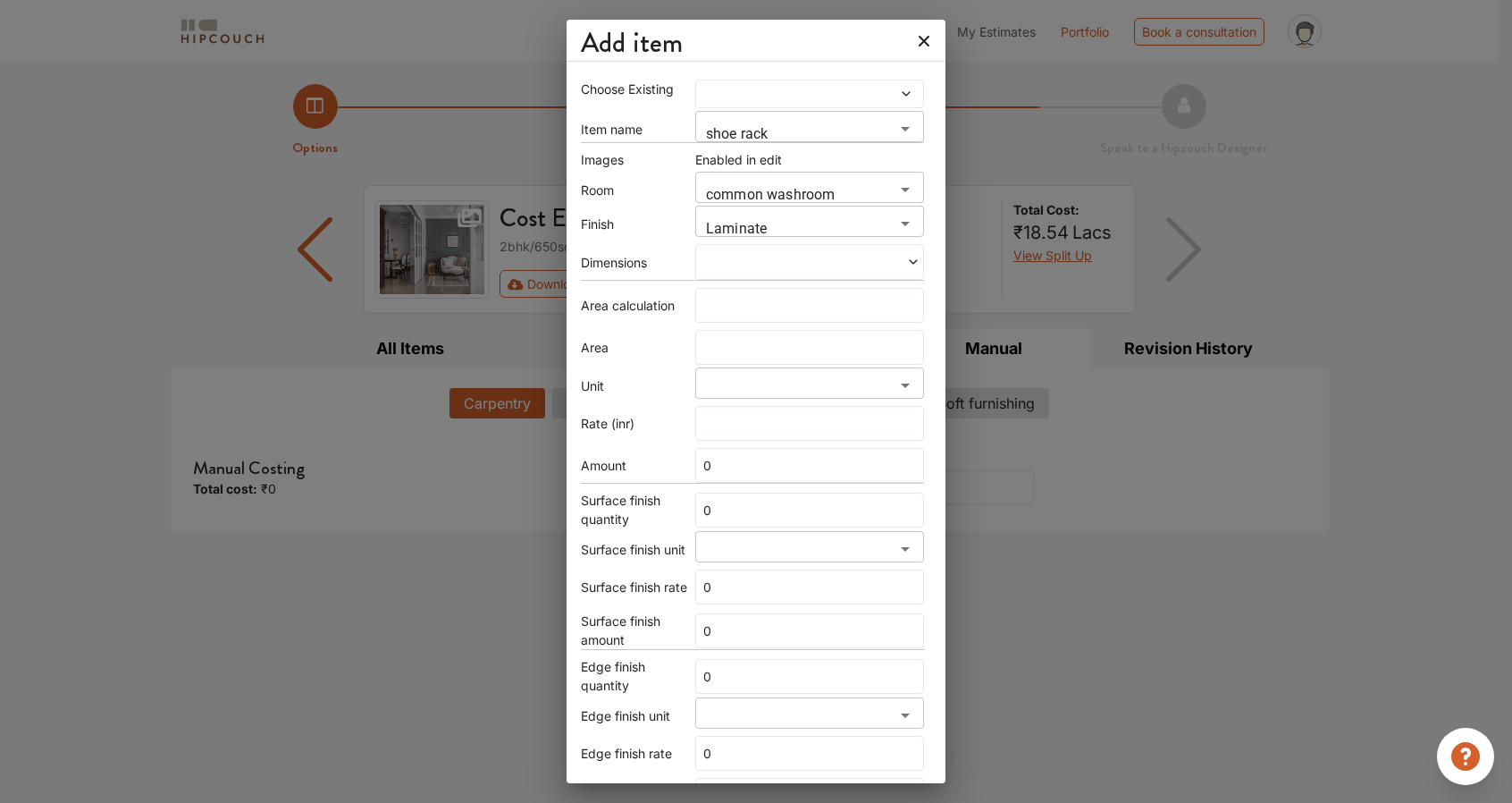
click at [865, 256] on span at bounding box center [865, 261] width 110 height 12
click at [907, 260] on icon at bounding box center [912, 261] width 12 height 12
click at [778, 309] on input "text" at bounding box center [809, 305] width 228 height 35
click at [779, 256] on span at bounding box center [755, 261] width 110 height 12
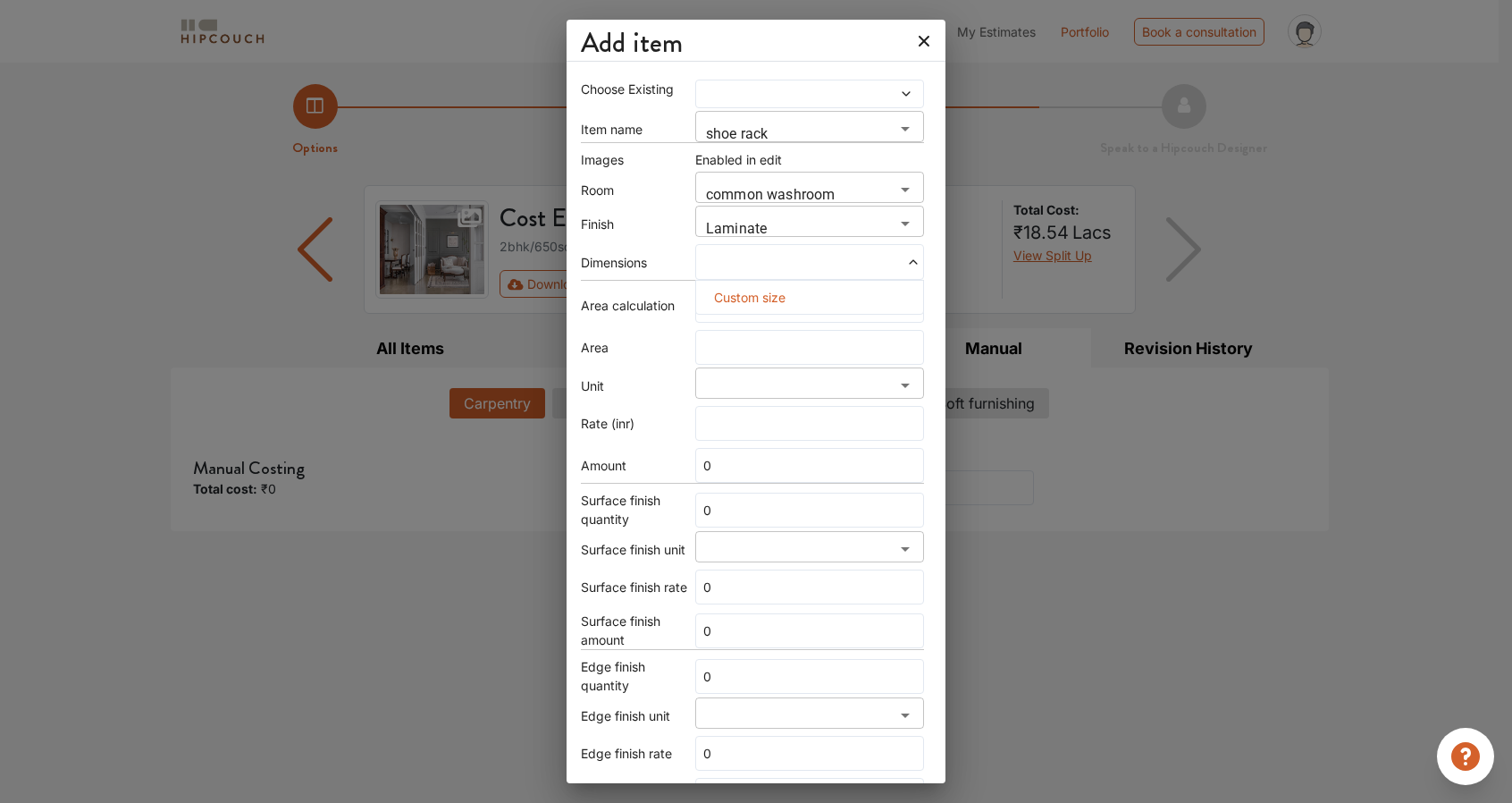
click at [919, 40] on icon at bounding box center [924, 40] width 10 height 10
